Goal: Information Seeking & Learning: Check status

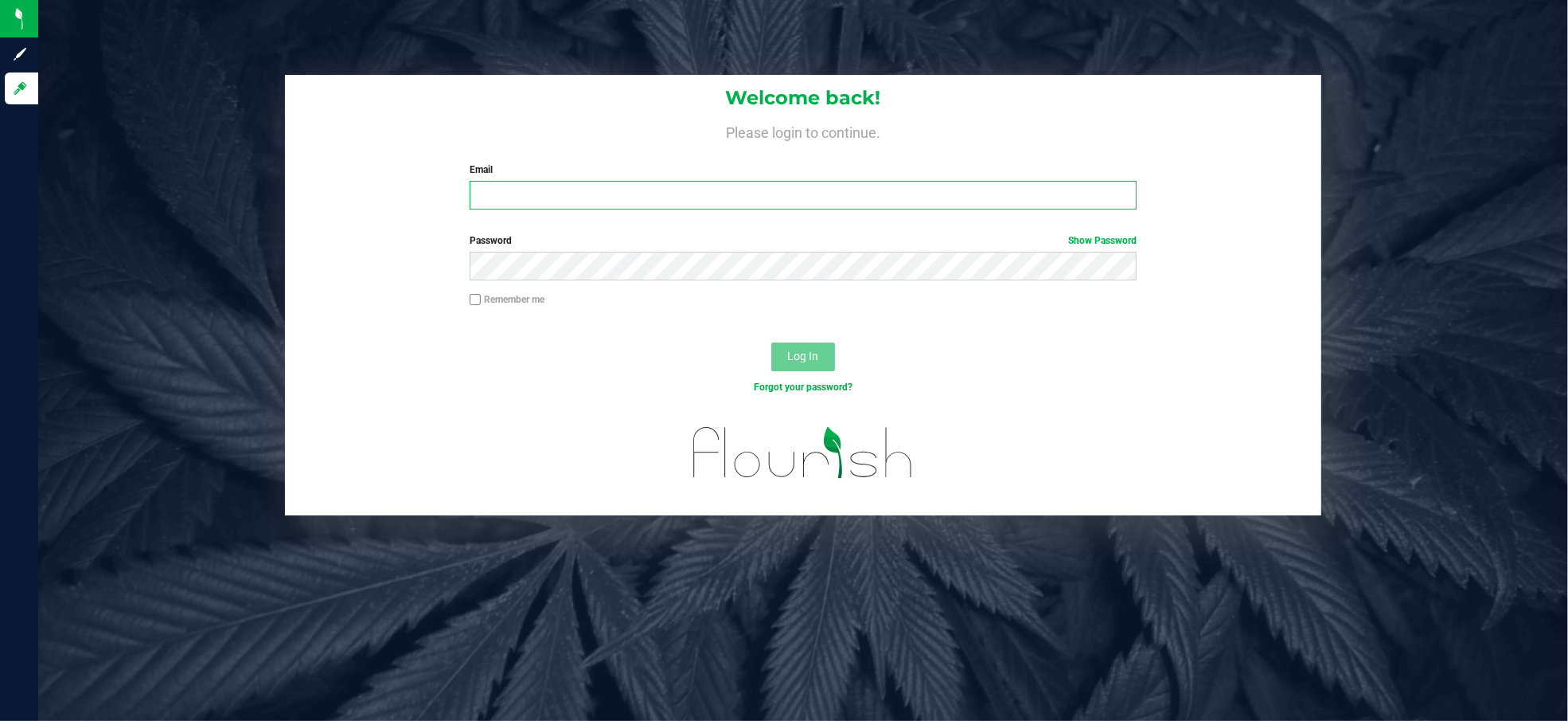
drag, startPoint x: 494, startPoint y: 208, endPoint x: 512, endPoint y: 191, distance: 24.8
click at [496, 208] on input "Email" at bounding box center [803, 194] width 667 height 28
type input "[EMAIL_ADDRESS][DOMAIN_NAME]"
click at [771, 343] on button "Log In" at bounding box center [803, 356] width 63 height 28
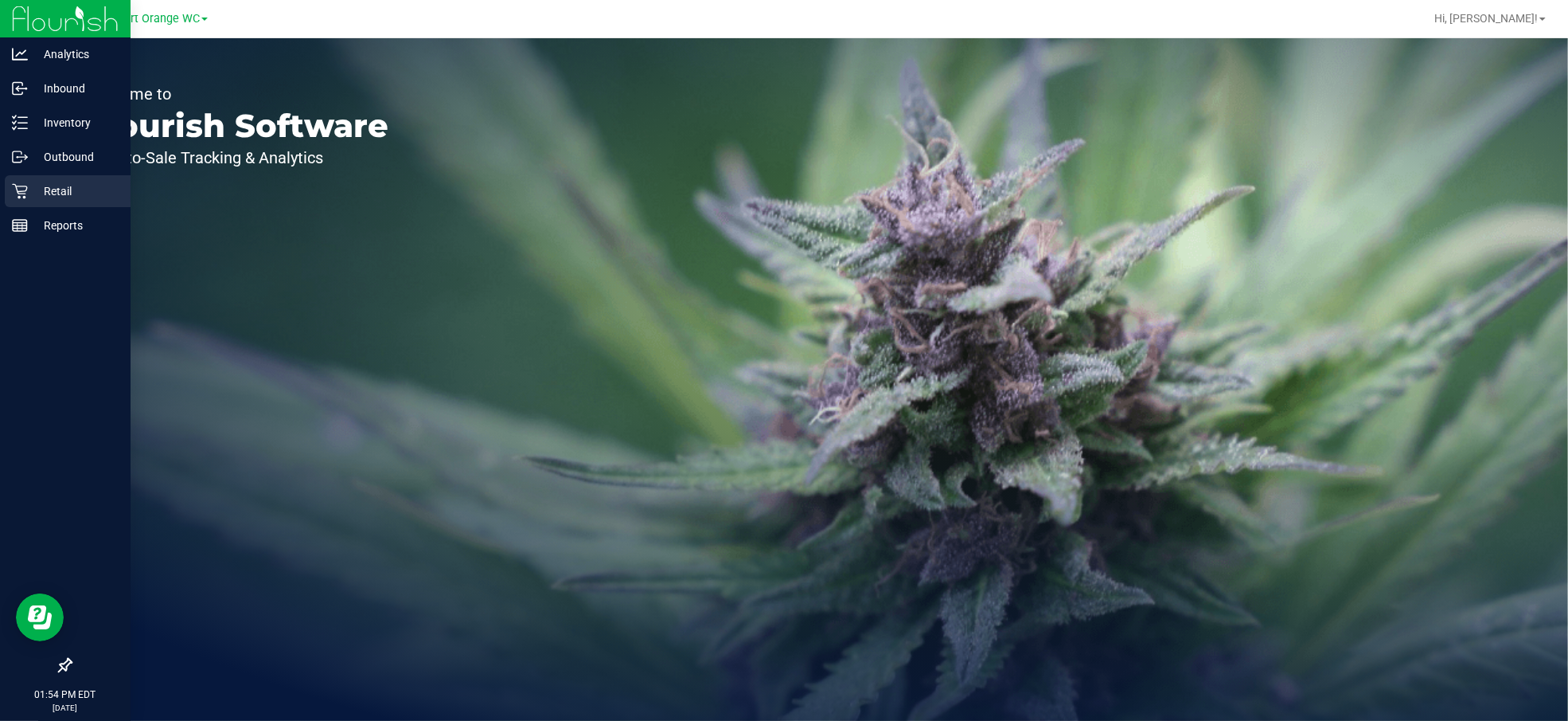
click at [64, 195] on p "Retail" at bounding box center [75, 190] width 95 height 19
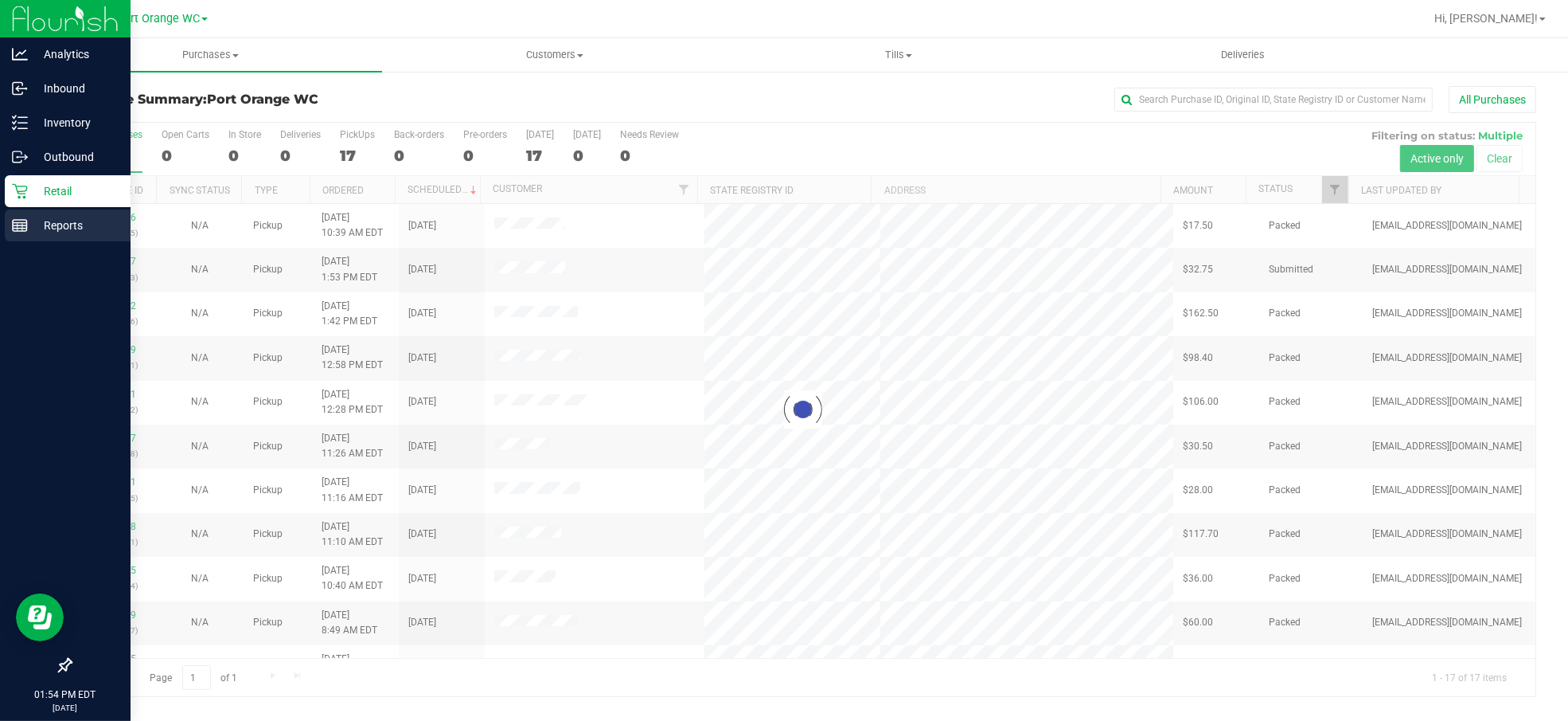
click at [40, 221] on p "Reports" at bounding box center [75, 225] width 95 height 19
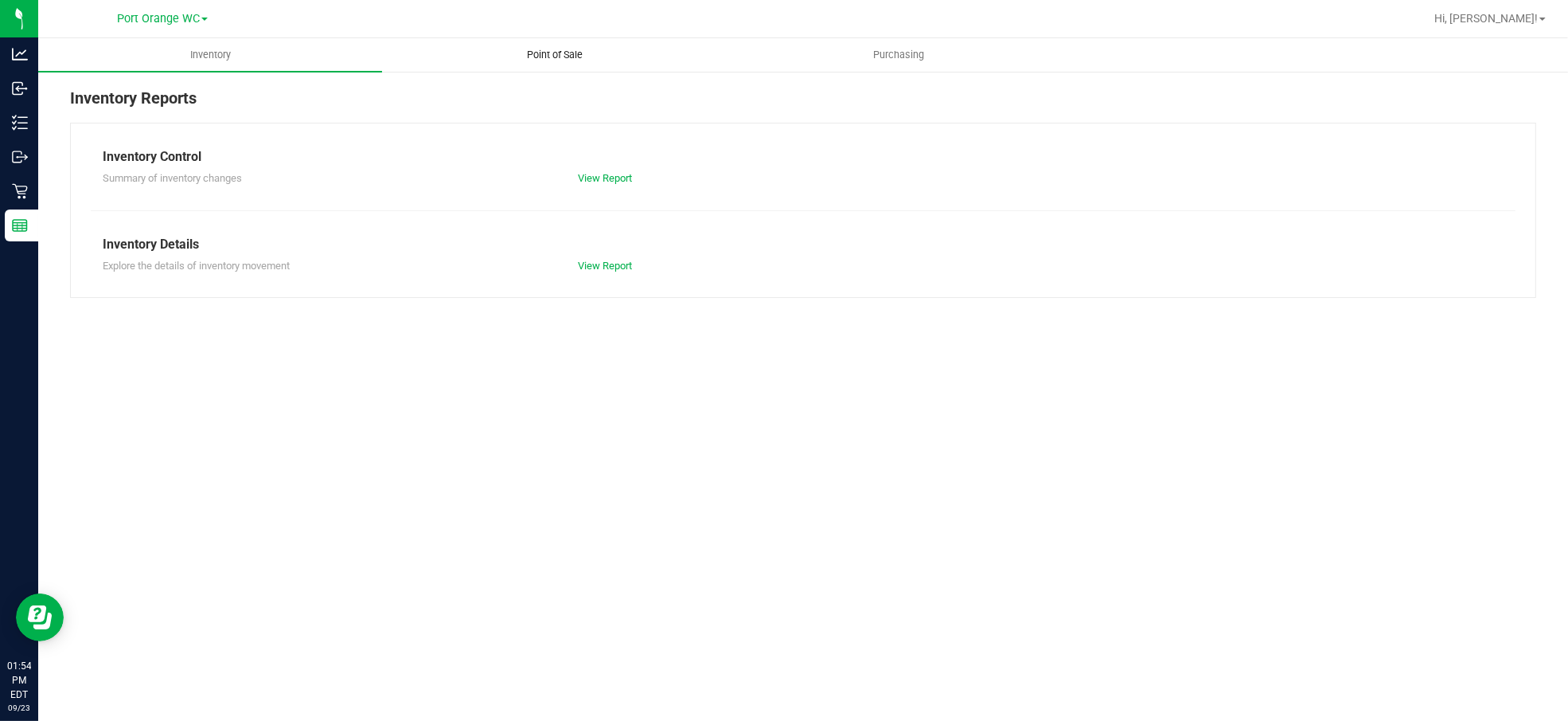
click at [538, 49] on span "Point of Sale" at bounding box center [554, 55] width 98 height 15
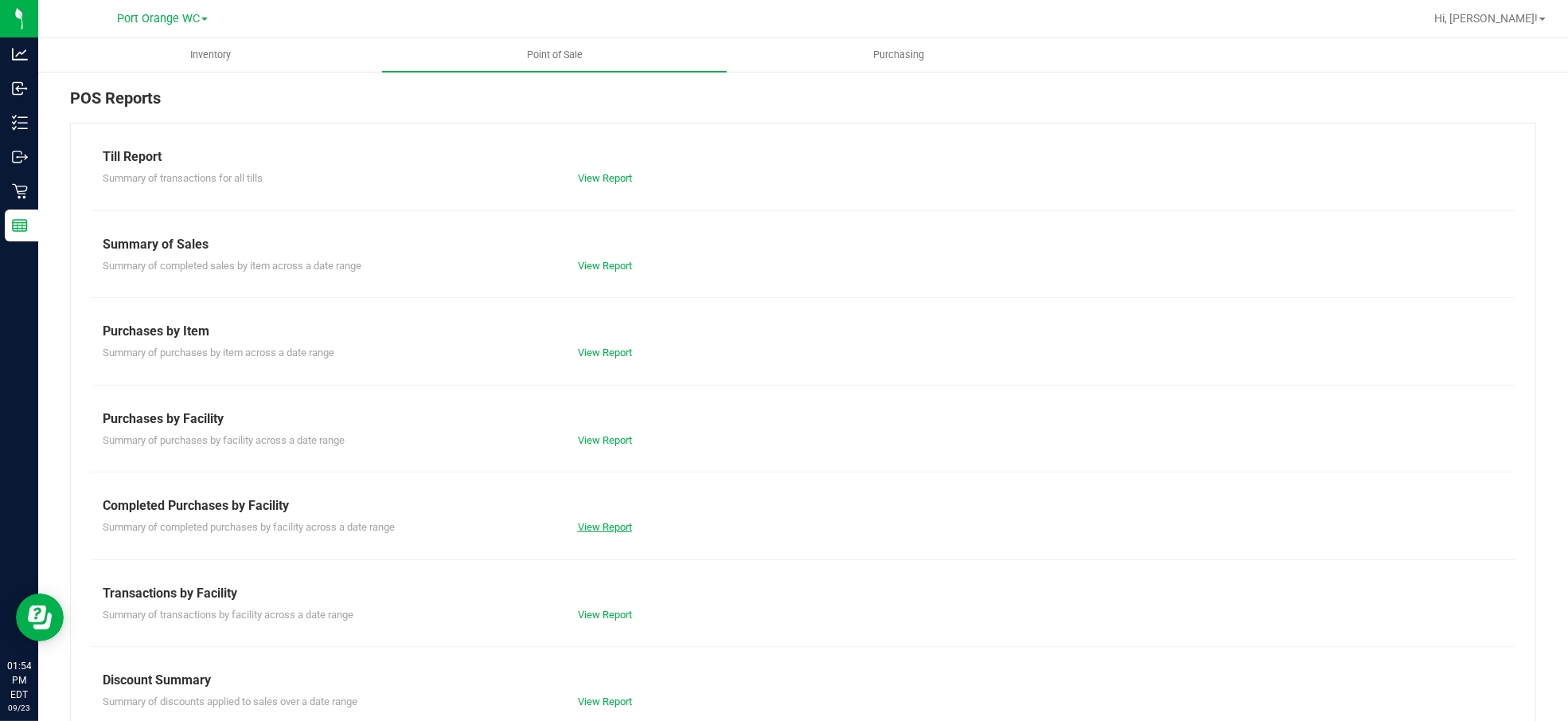
click at [597, 523] on link "View Report" at bounding box center [604, 527] width 54 height 12
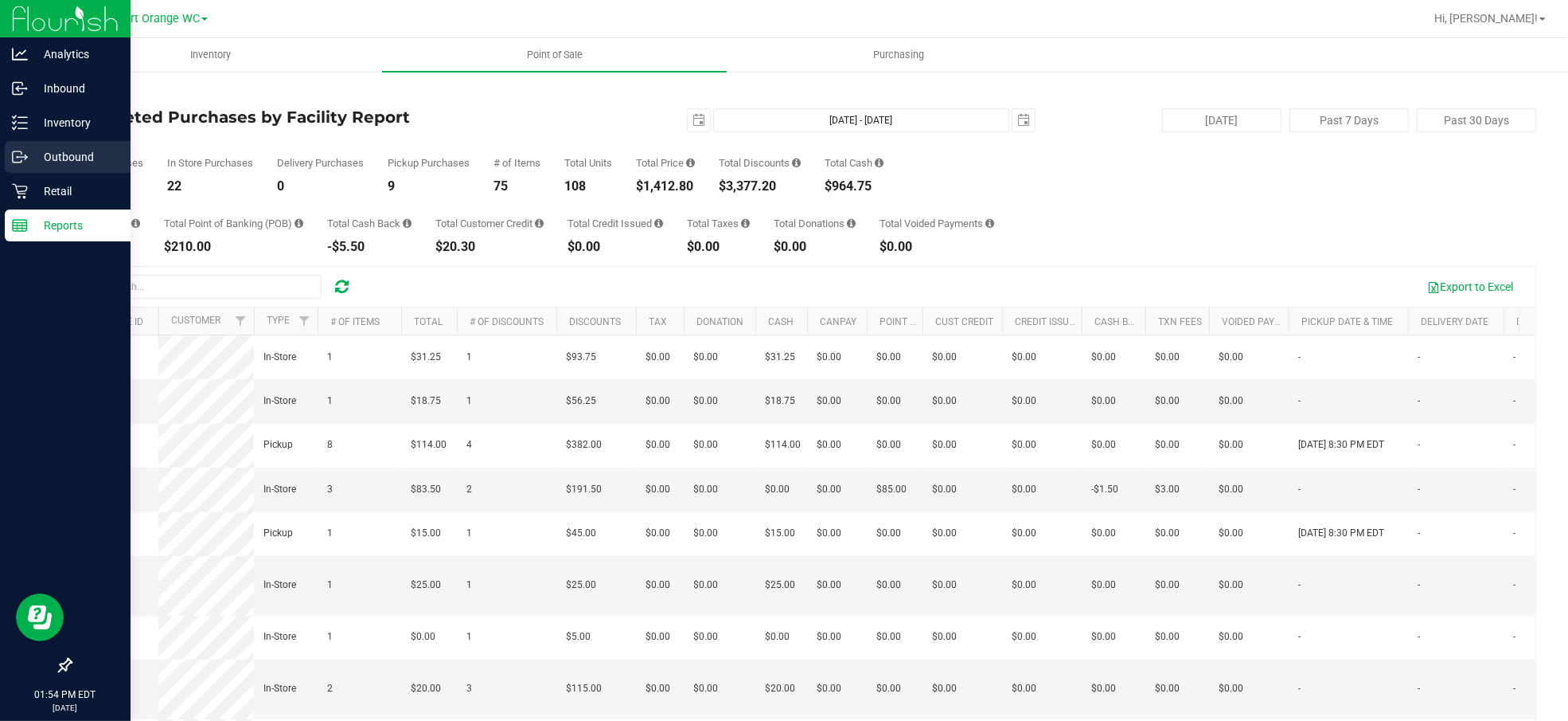
click at [24, 170] on div "Outbound" at bounding box center [68, 156] width 126 height 32
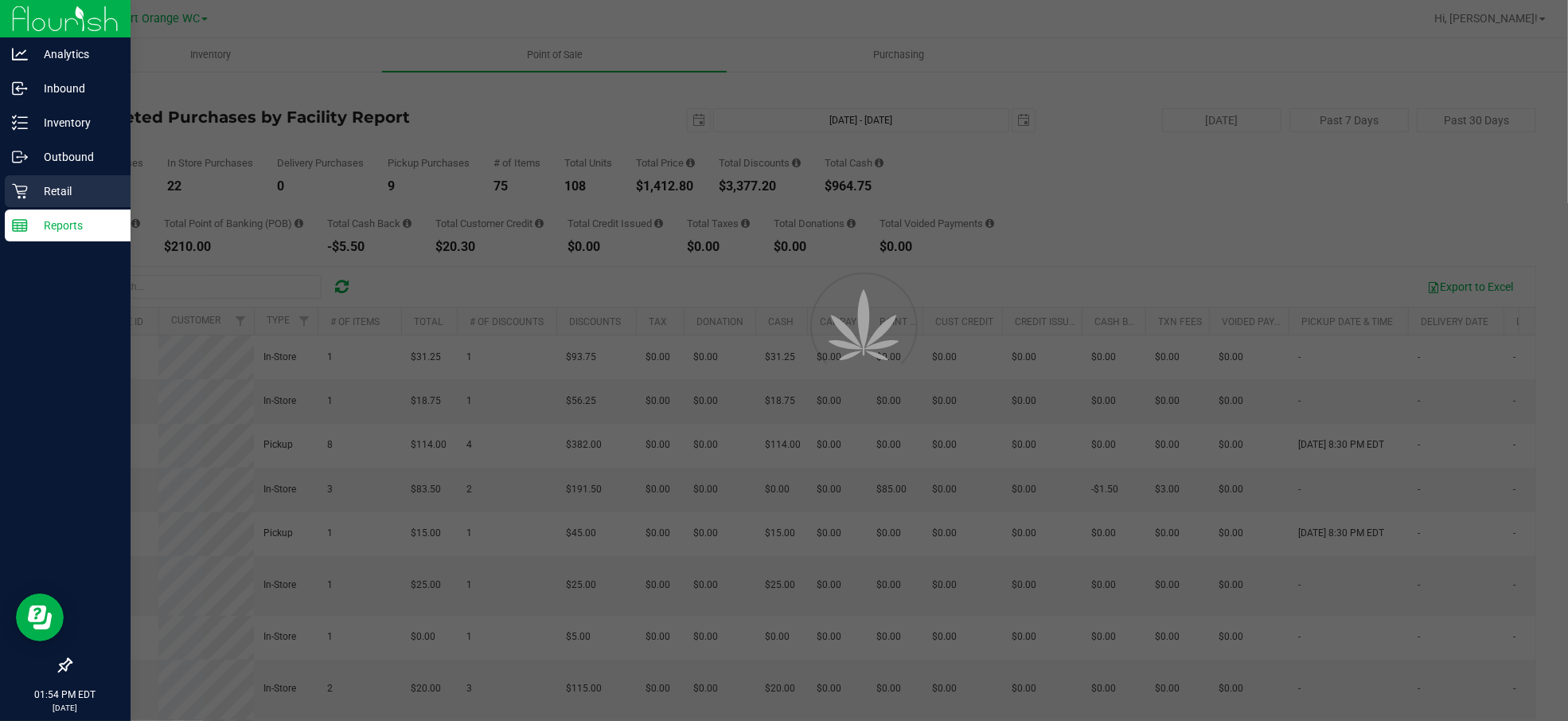
click at [35, 179] on div "Retail" at bounding box center [68, 190] width 126 height 32
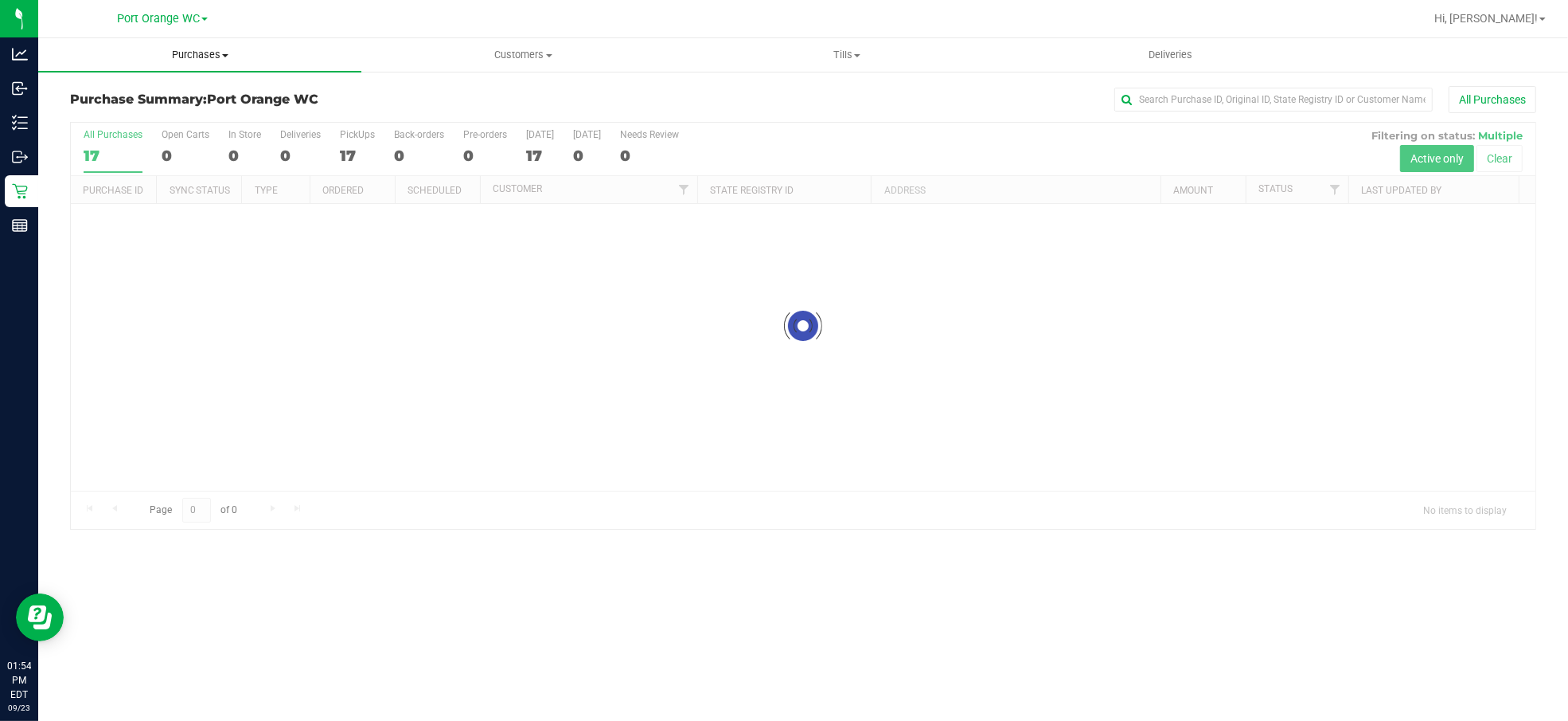
click at [187, 53] on span "Purchases" at bounding box center [199, 55] width 323 height 15
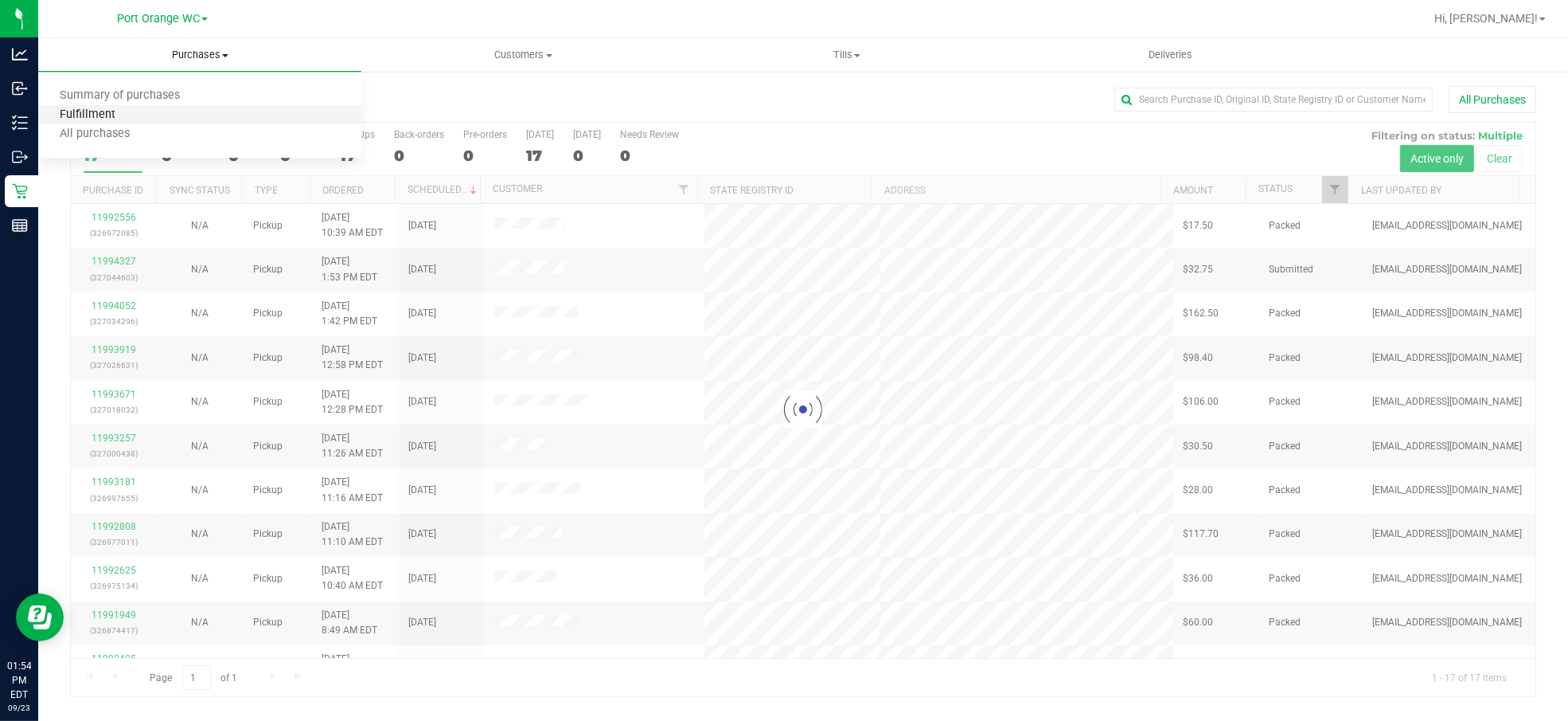
click at [121, 120] on span "Fulfillment" at bounding box center [87, 115] width 98 height 14
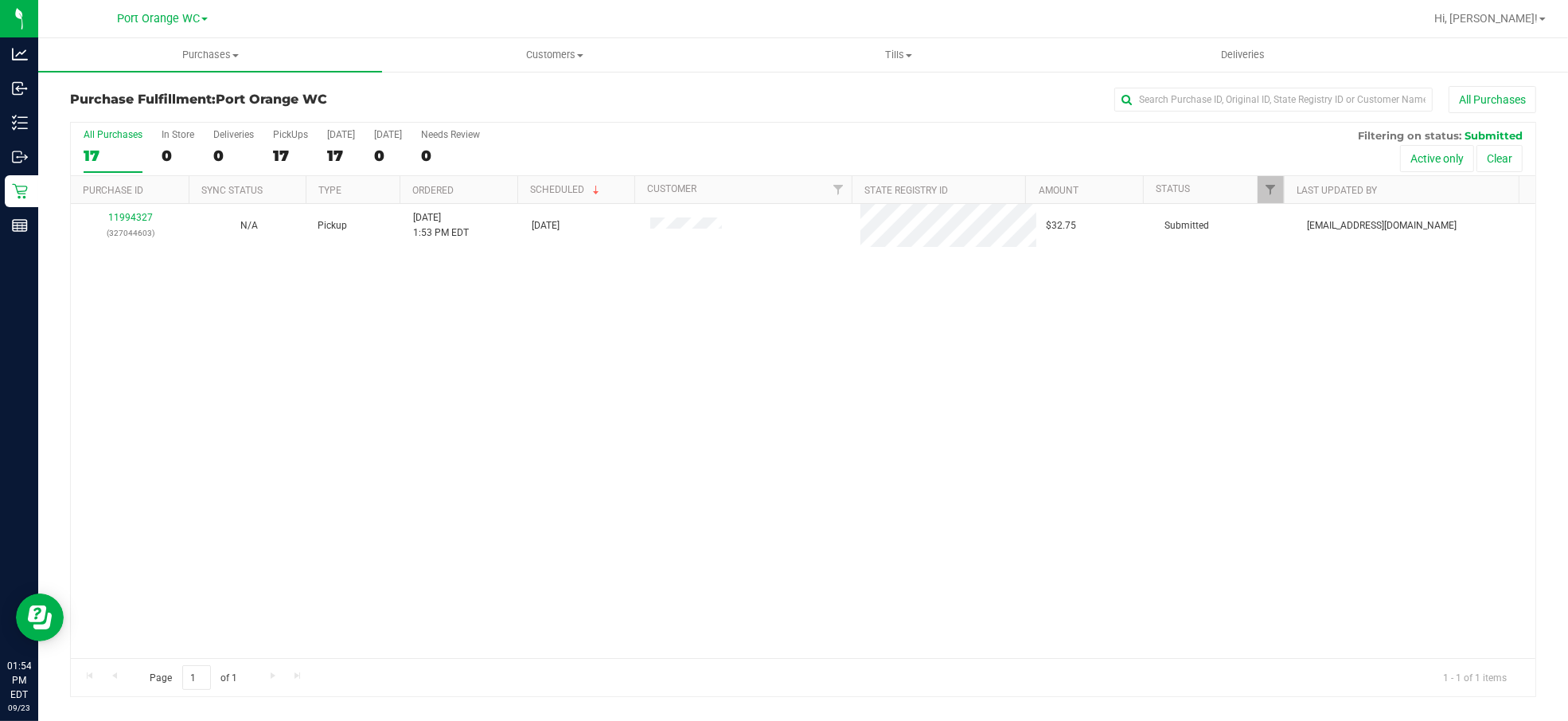
click at [595, 340] on div "11994327 (327044603) N/A Pickup [DATE] 1:53 PM EDT 9/23/2025 $32.75 Submitted […" at bounding box center [803, 431] width 1465 height 454
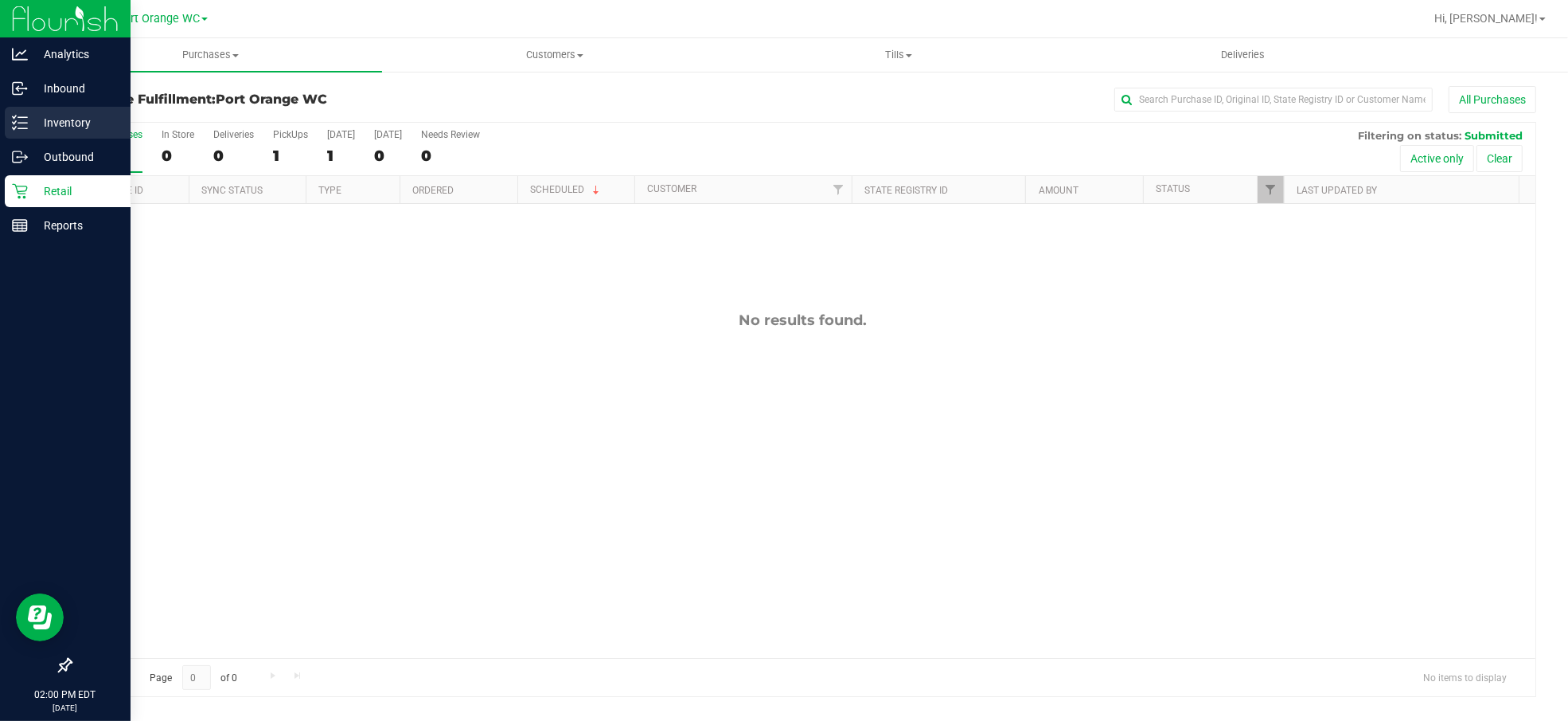
click at [88, 117] on p "Inventory" at bounding box center [75, 122] width 95 height 19
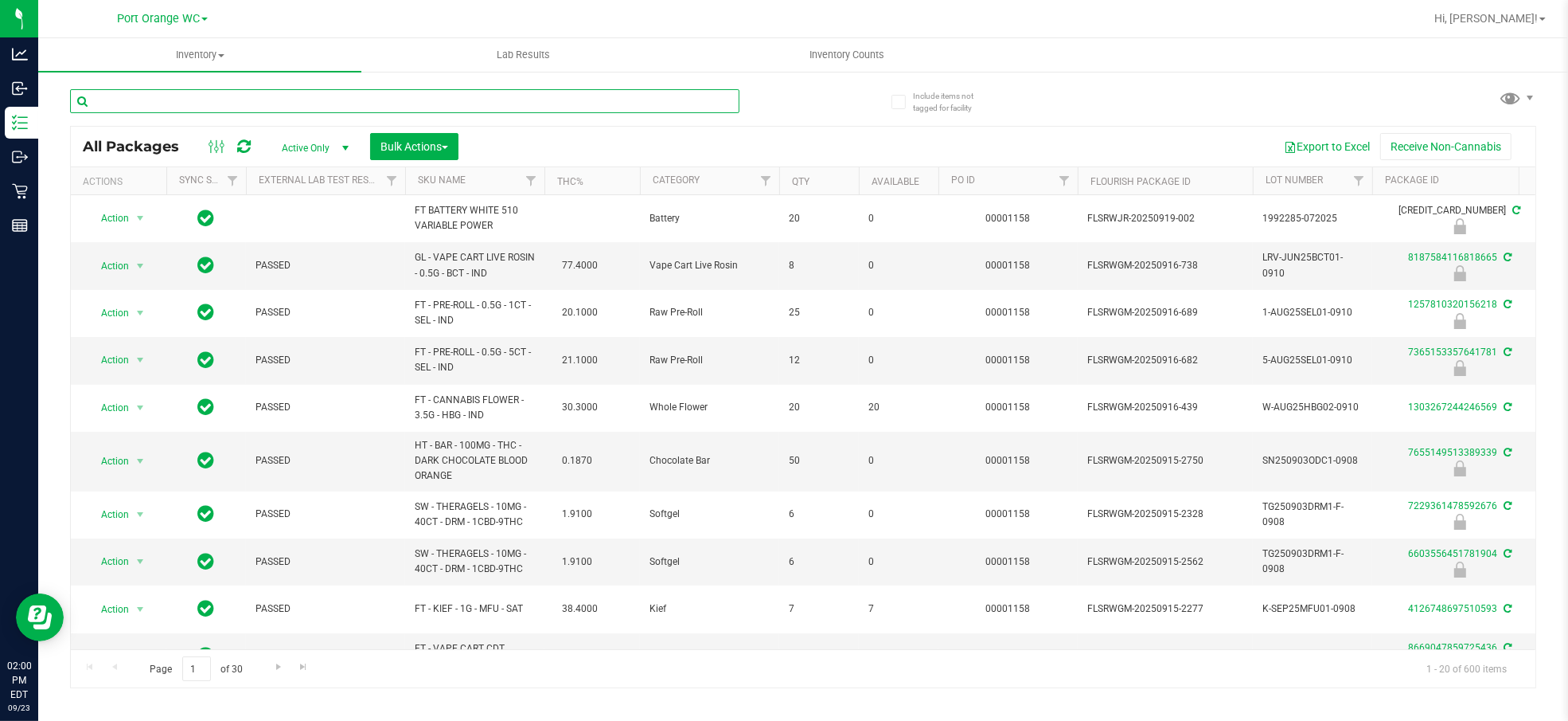
click at [387, 96] on input "text" at bounding box center [404, 101] width 669 height 24
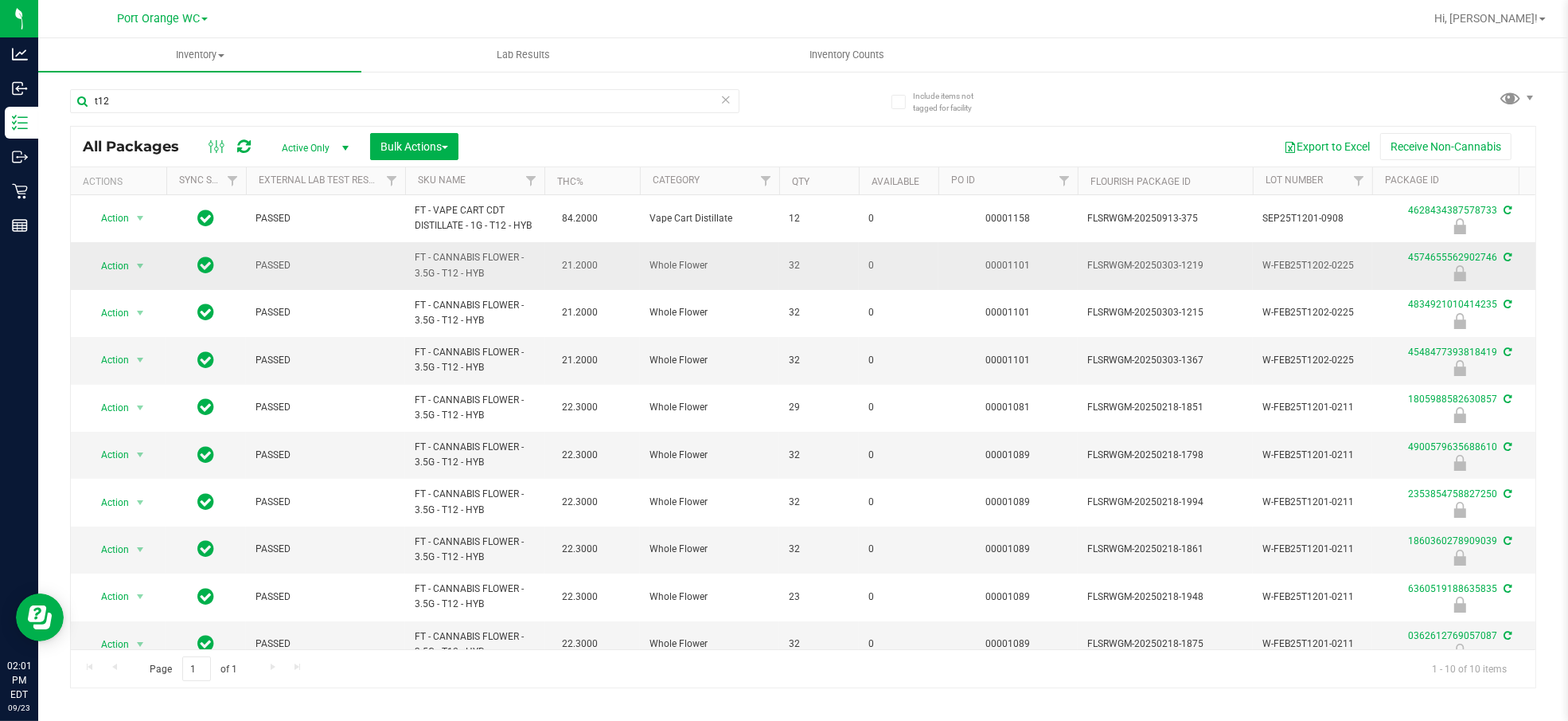
click at [455, 270] on span "FT - CANNABIS FLOWER - 3.5G - T12 - HYB" at bounding box center [475, 264] width 120 height 30
copy td "FT - CANNABIS FLOWER - 3.5G - T12 - HYB"
click at [380, 93] on input "t12" at bounding box center [404, 101] width 669 height 24
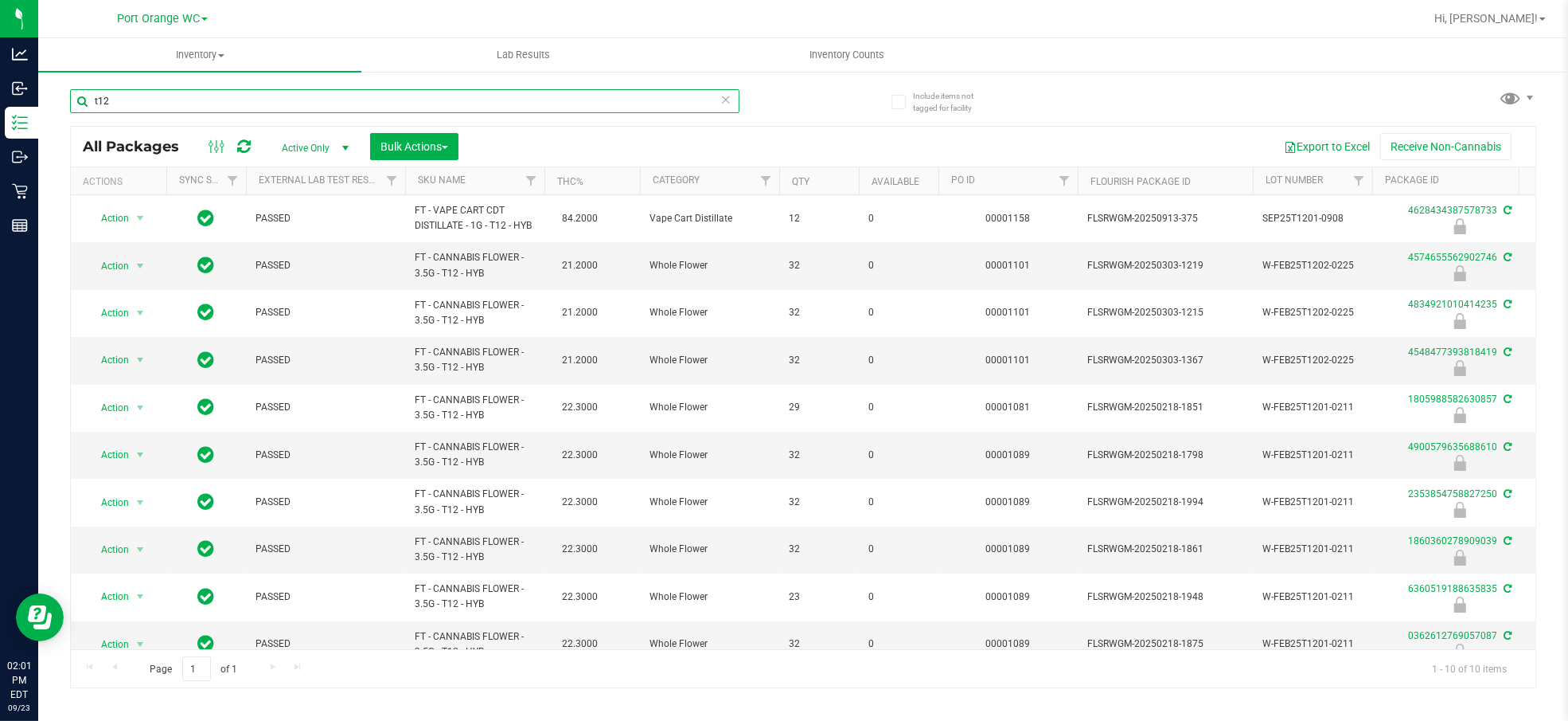
click at [383, 95] on input "t12" at bounding box center [404, 101] width 669 height 24
paste input "FT - CANNABIS FLOWER - 3.5G - T12 - HYB"
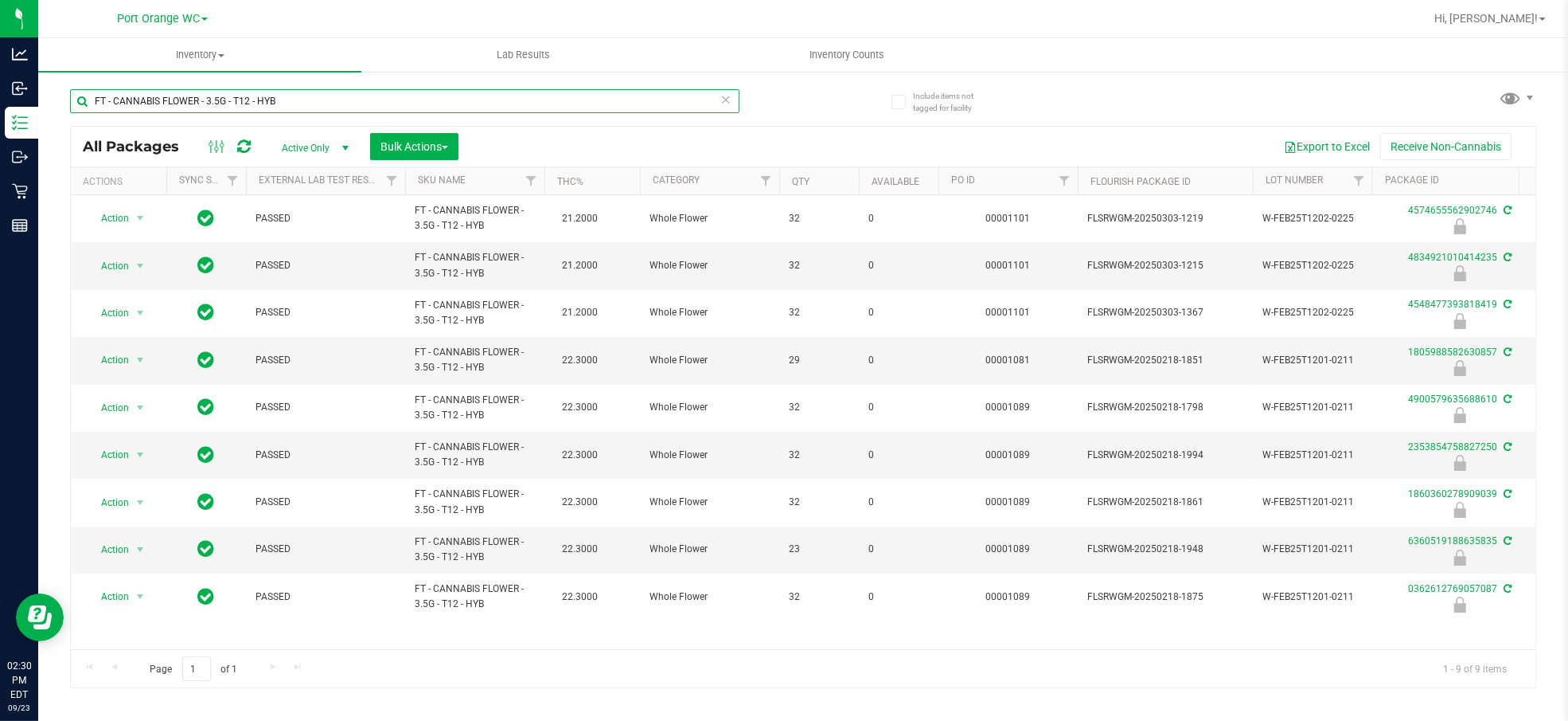
click at [332, 98] on input "FT - CANNABIS FLOWER - 3.5G - T12 - HYB" at bounding box center [404, 101] width 669 height 24
paste input "SN250728DC1-0804"
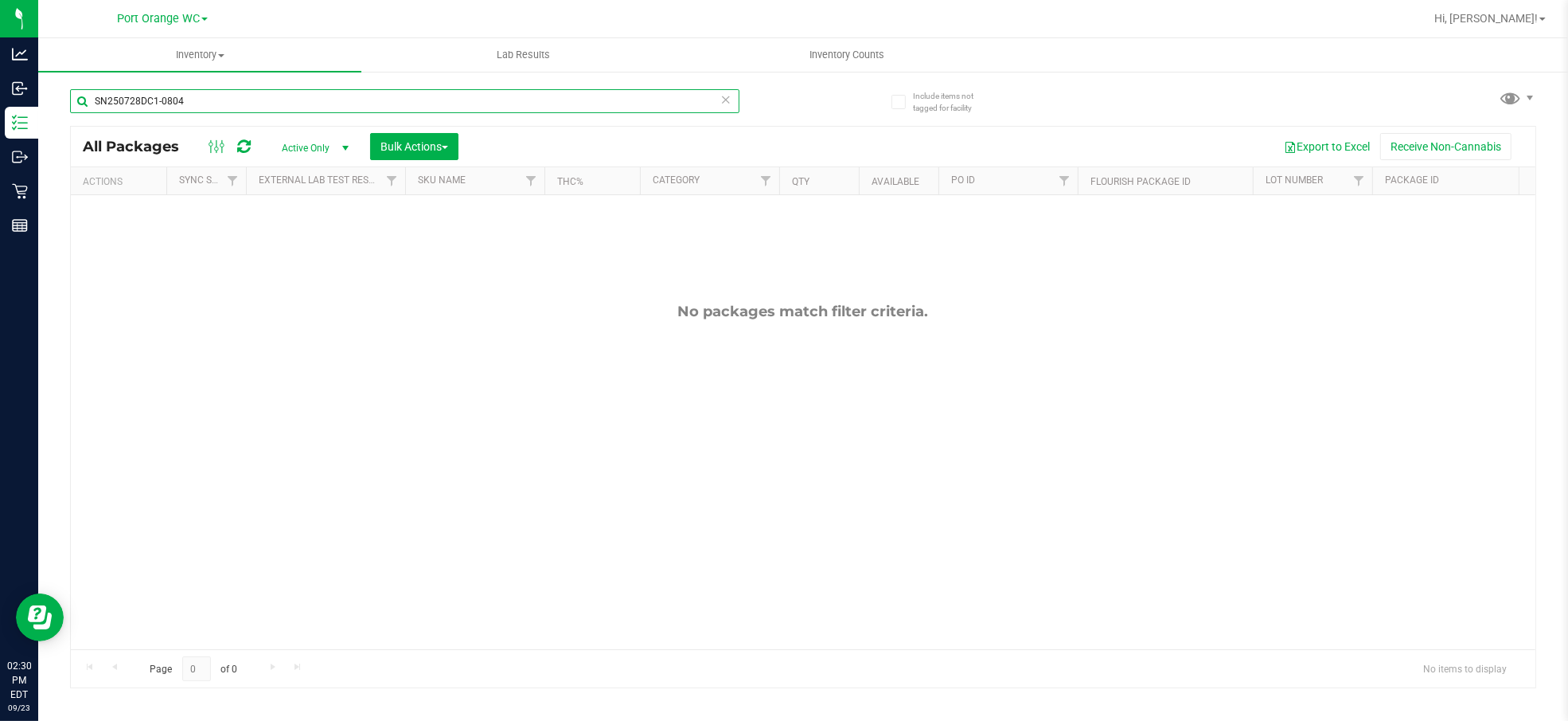
type input "SN250728DC1-0804"
